Goal: Task Accomplishment & Management: Manage account settings

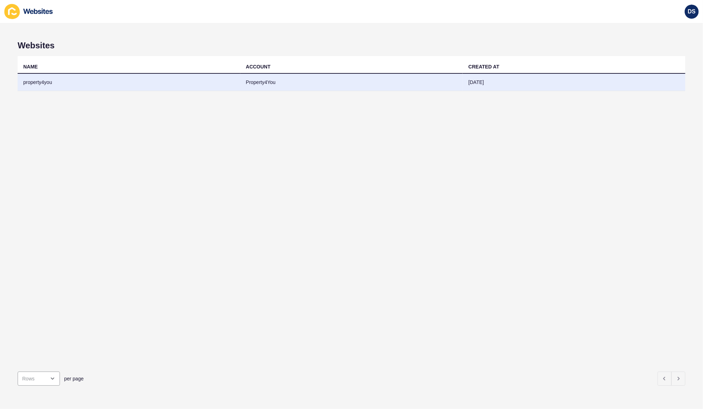
click at [251, 84] on td "Property4You" at bounding box center [351, 82] width 223 height 17
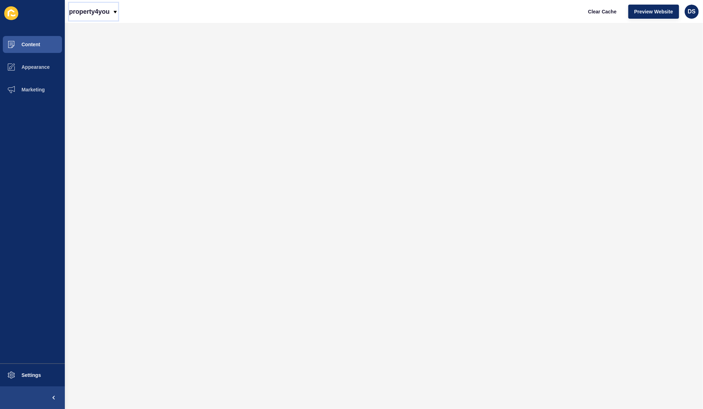
click at [114, 11] on icon at bounding box center [115, 12] width 6 height 6
click at [136, 11] on div "property4you Clear Cache Preview Website DS" at bounding box center [384, 11] width 638 height 23
click at [30, 65] on span "Appearance" at bounding box center [24, 67] width 51 height 6
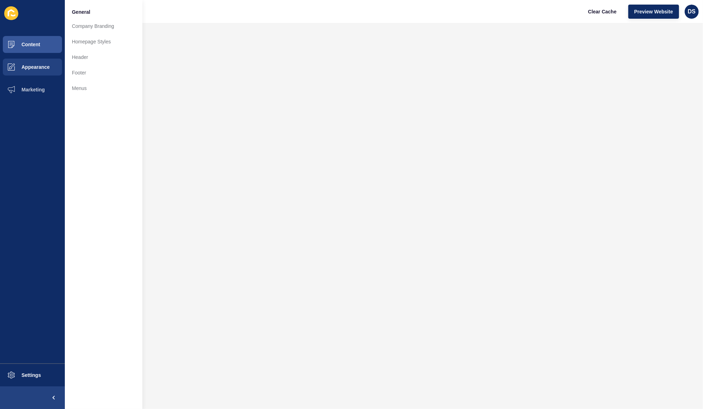
click at [37, 25] on div "Content Appearance Marketing Settings" at bounding box center [32, 204] width 65 height 409
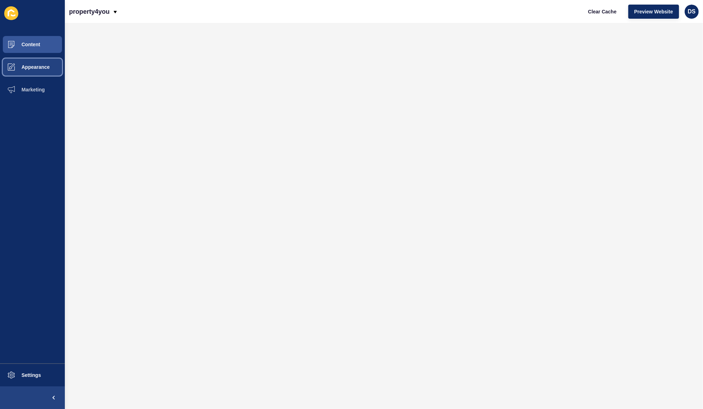
click at [25, 68] on span "Appearance" at bounding box center [24, 67] width 51 height 6
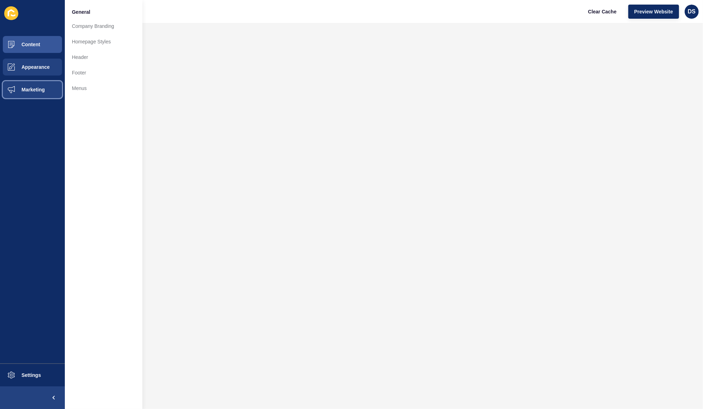
click at [38, 89] on span "Marketing" at bounding box center [22, 90] width 46 height 6
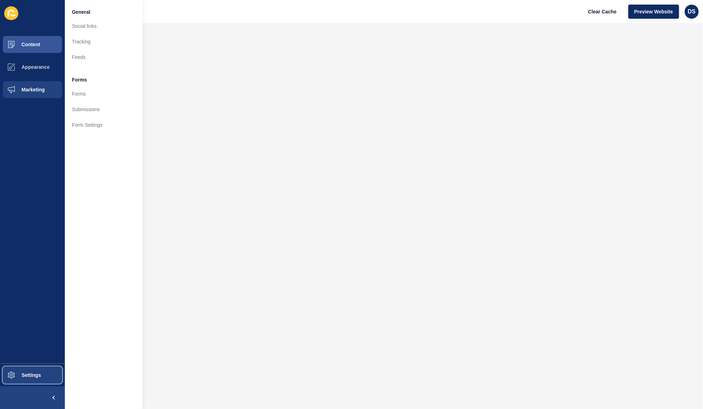
click at [25, 379] on button "Settings" at bounding box center [32, 374] width 65 height 23
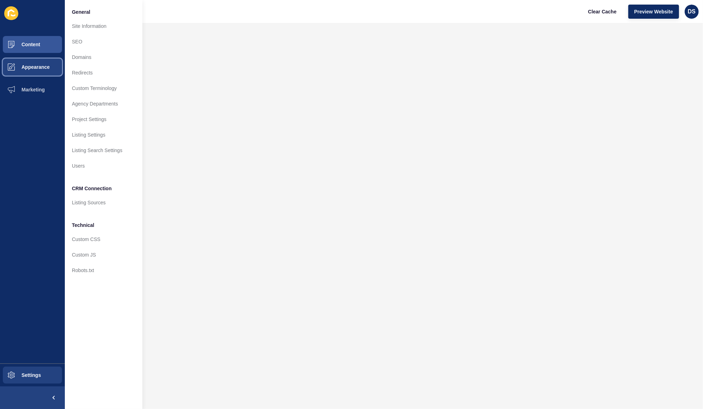
click at [35, 67] on span "Appearance" at bounding box center [24, 67] width 51 height 6
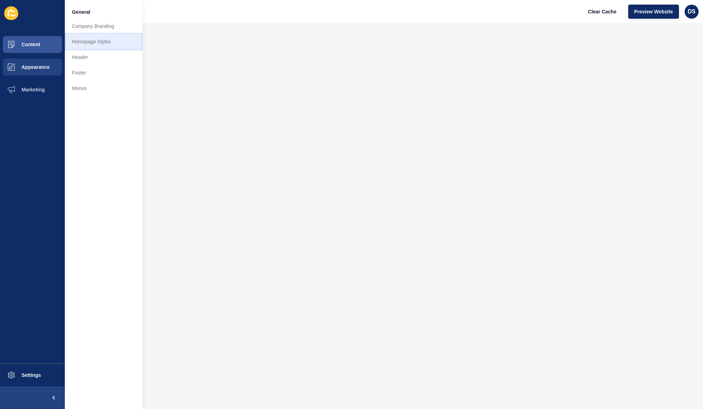
click at [84, 45] on link "Homepage Styles" at bounding box center [104, 42] width 78 height 16
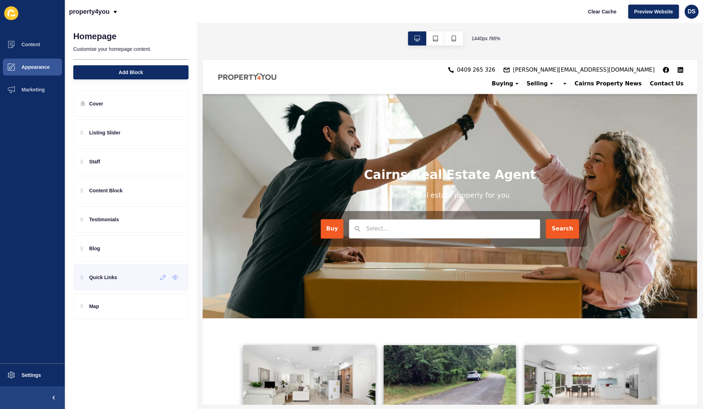
click at [104, 278] on p "Quick Links" at bounding box center [103, 277] width 28 height 7
click at [116, 278] on p "Quick Links" at bounding box center [103, 277] width 28 height 7
click at [81, 276] on icon at bounding box center [82, 277] width 2 height 4
click at [175, 276] on icon at bounding box center [175, 277] width 2 height 2
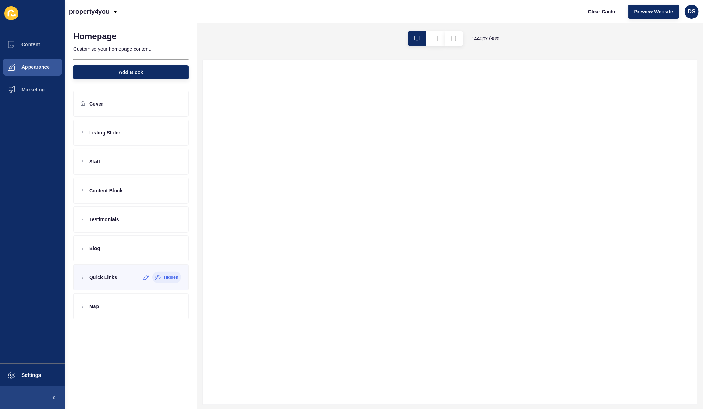
select select
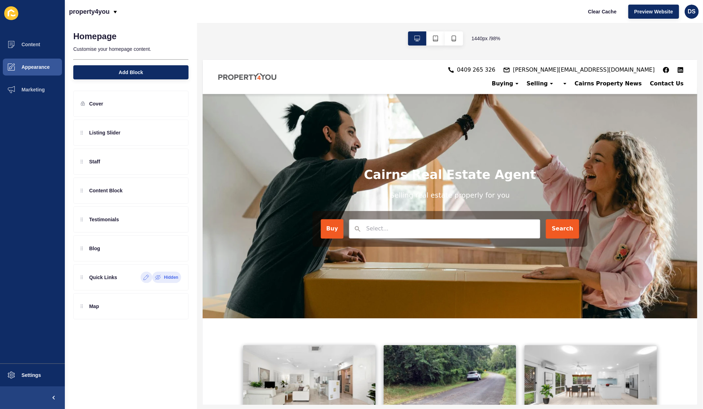
click at [145, 274] on icon at bounding box center [146, 277] width 6 height 6
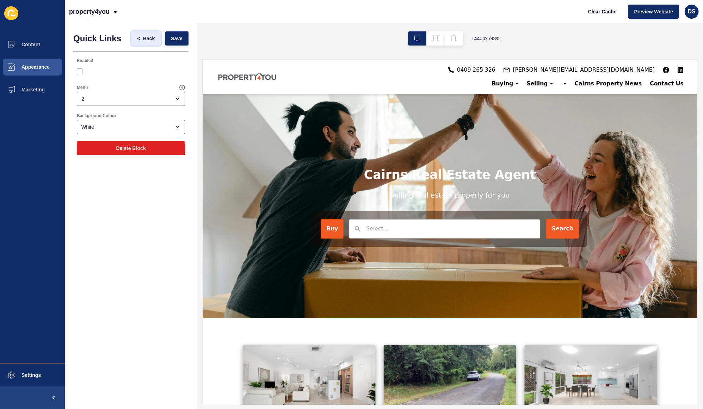
click at [146, 38] on span "Back" at bounding box center [149, 38] width 12 height 7
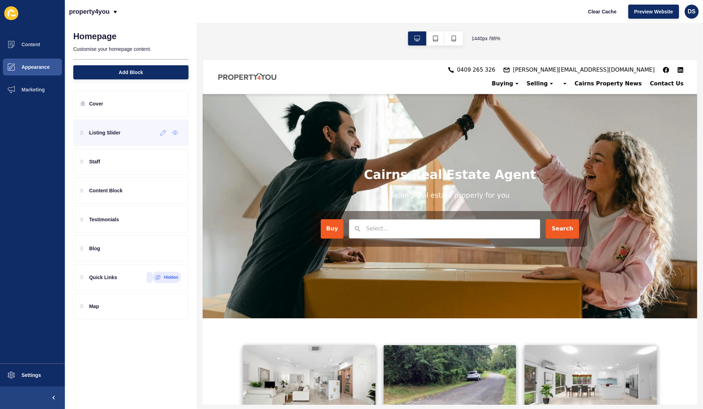
click at [81, 136] on div "Listing Slider" at bounding box center [101, 132] width 40 height 11
click at [92, 103] on p "Cover" at bounding box center [96, 103] width 14 height 7
click at [32, 44] on span "Content" at bounding box center [19, 45] width 41 height 6
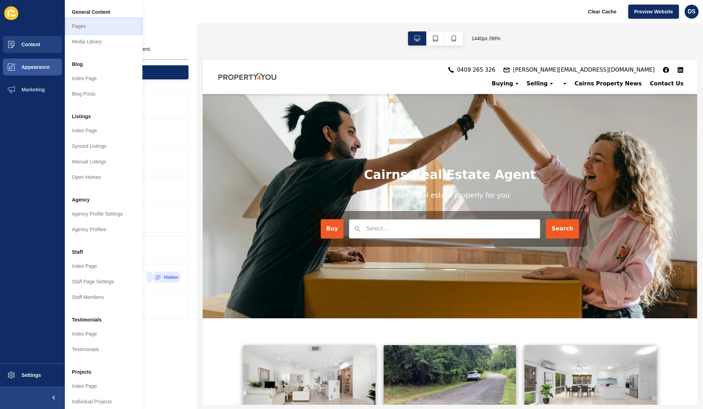
click at [90, 28] on link "Pages" at bounding box center [104, 26] width 78 height 16
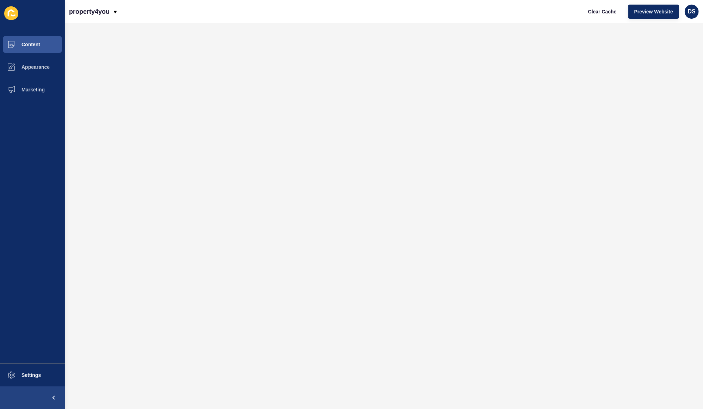
drag, startPoint x: 654, startPoint y: 10, endPoint x: 507, endPoint y: 21, distance: 146.7
click at [514, 21] on div "property4you Clear Cache Preview Website DS" at bounding box center [384, 11] width 638 height 23
